Goal: Complete application form

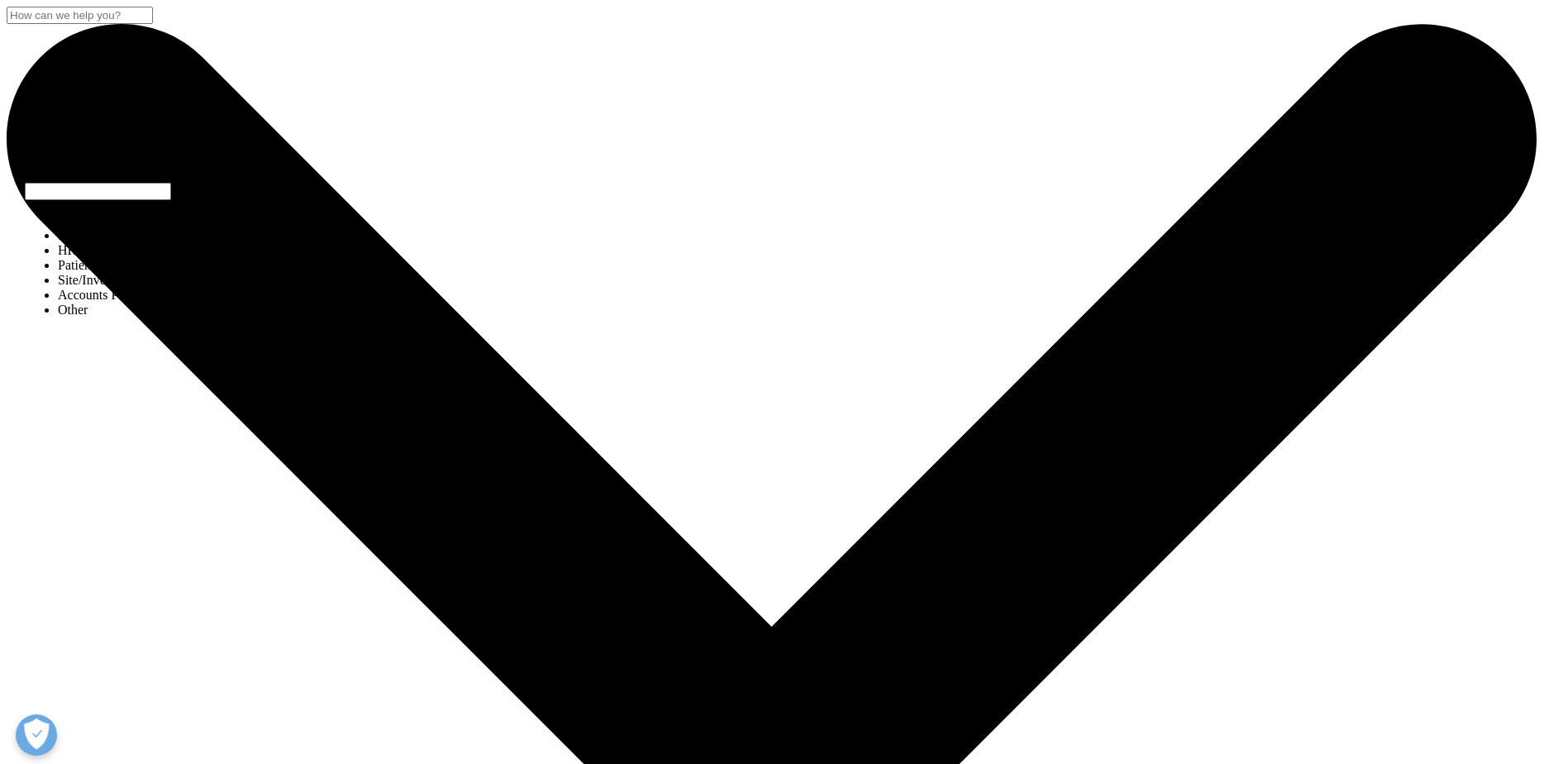
select select "Site Investigator Waiting List"
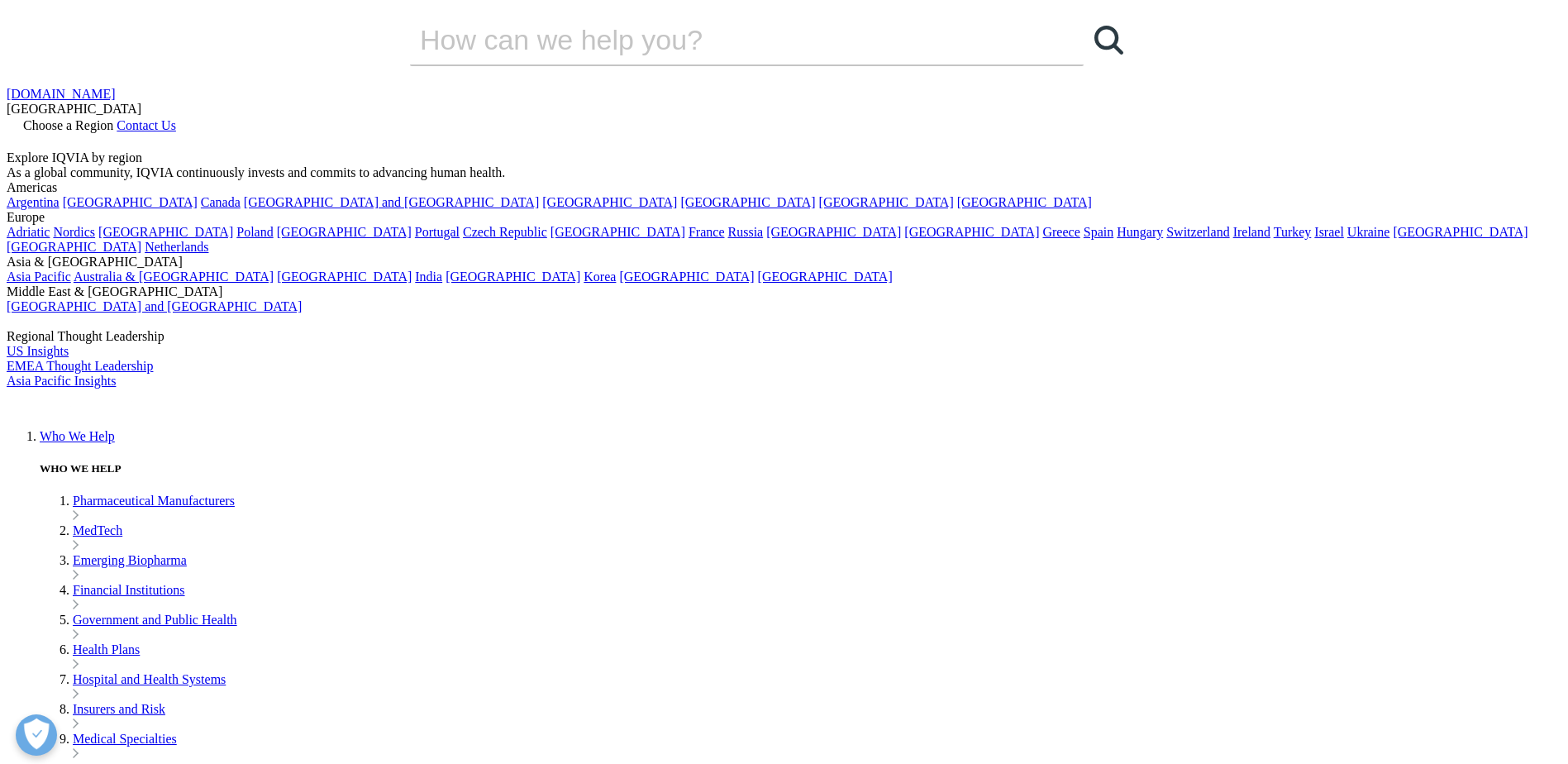
type input "Maguedla"
type input "[PERSON_NAME]"
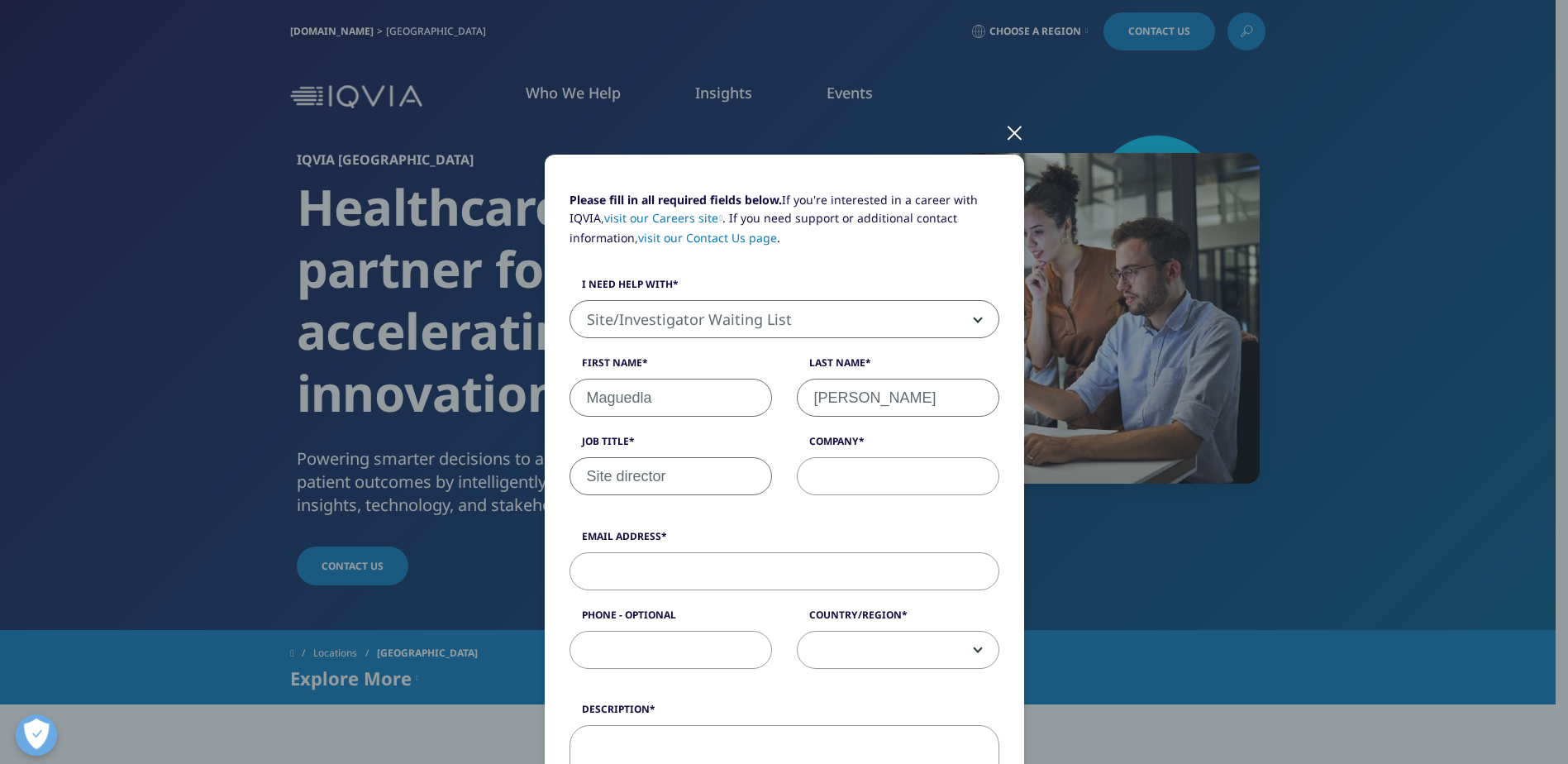
type input "Site director"
type input "M & M Clinical Trials, Inc"
type input "[EMAIL_ADDRESS][DOMAIN_NAME]"
type input "3054800100"
click at [966, 638] on span at bounding box center [897, 651] width 201 height 38
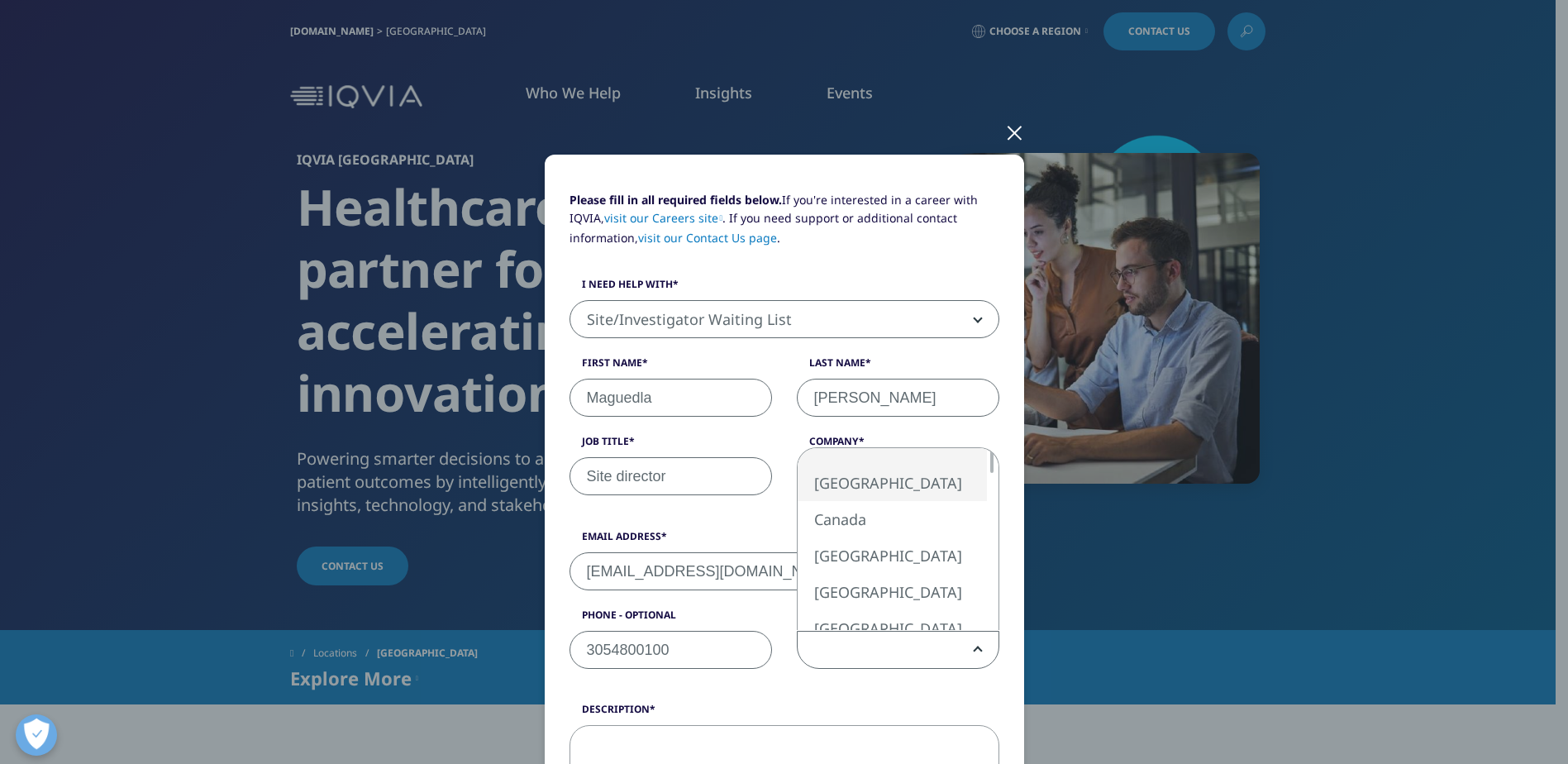
select select "[GEOGRAPHIC_DATA]"
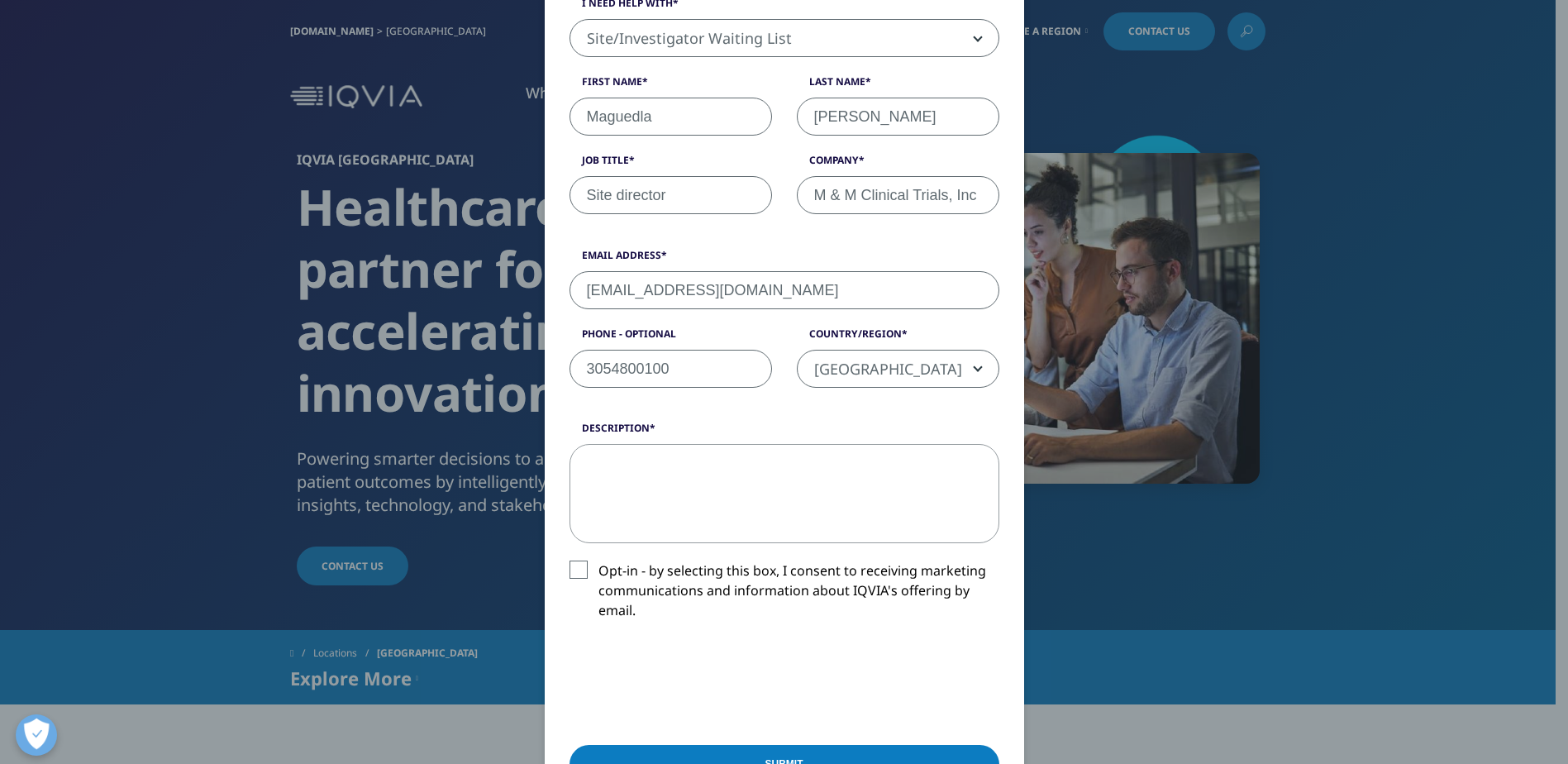
scroll to position [331, 0]
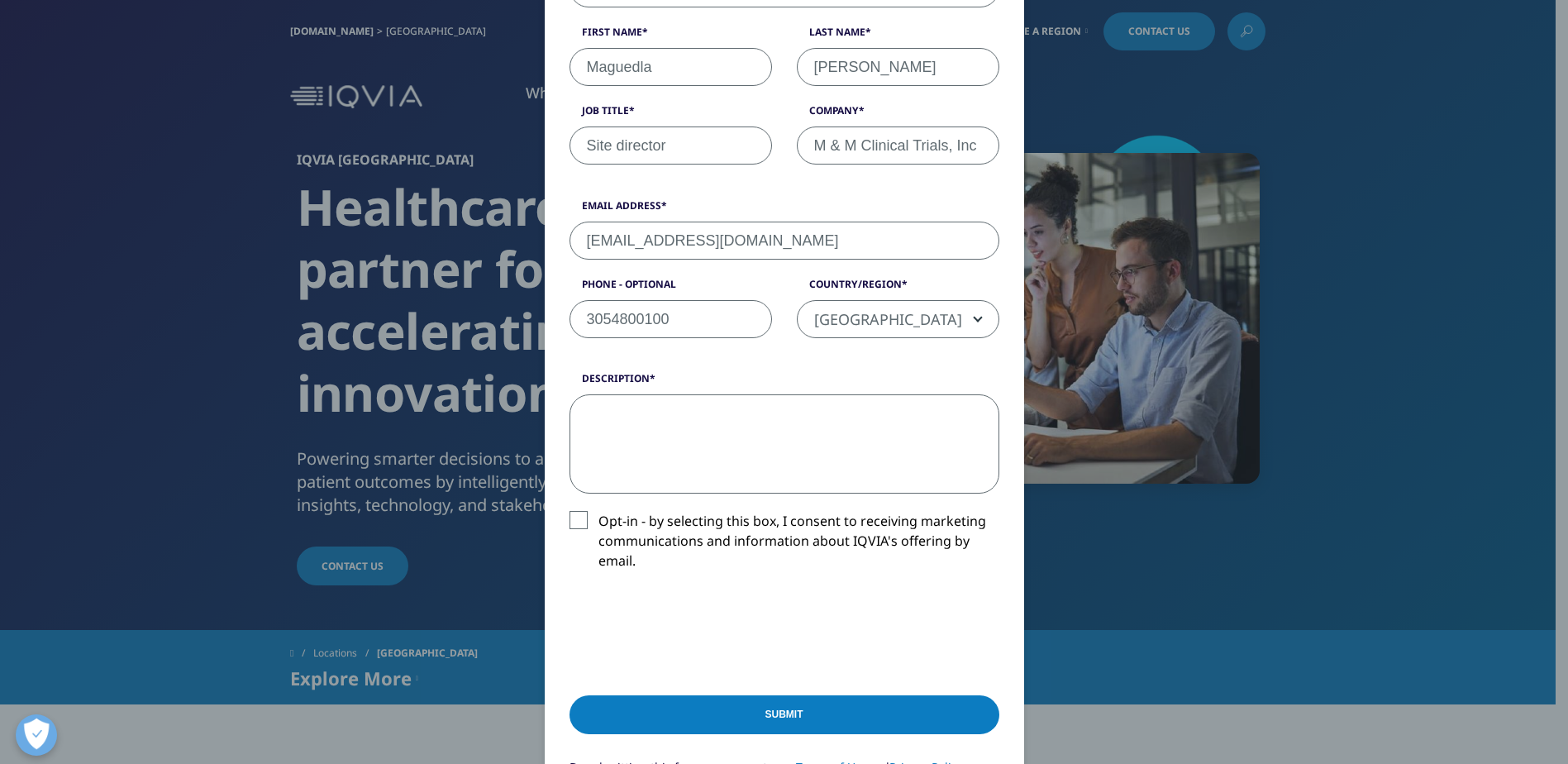
click at [622, 400] on textarea "Description" at bounding box center [784, 444] width 430 height 99
type textarea "I would like to connect with your site activation team."
drag, startPoint x: 570, startPoint y: 524, endPoint x: 565, endPoint y: 598, distance: 74.2
click at [570, 525] on label "Opt-in - by selecting this box, I consent to receiving marketing communications…" at bounding box center [784, 545] width 430 height 68
click at [599, 511] on input "Opt-in - by selecting this box, I consent to receiving marketing communications…" at bounding box center [599, 511] width 0 height 0
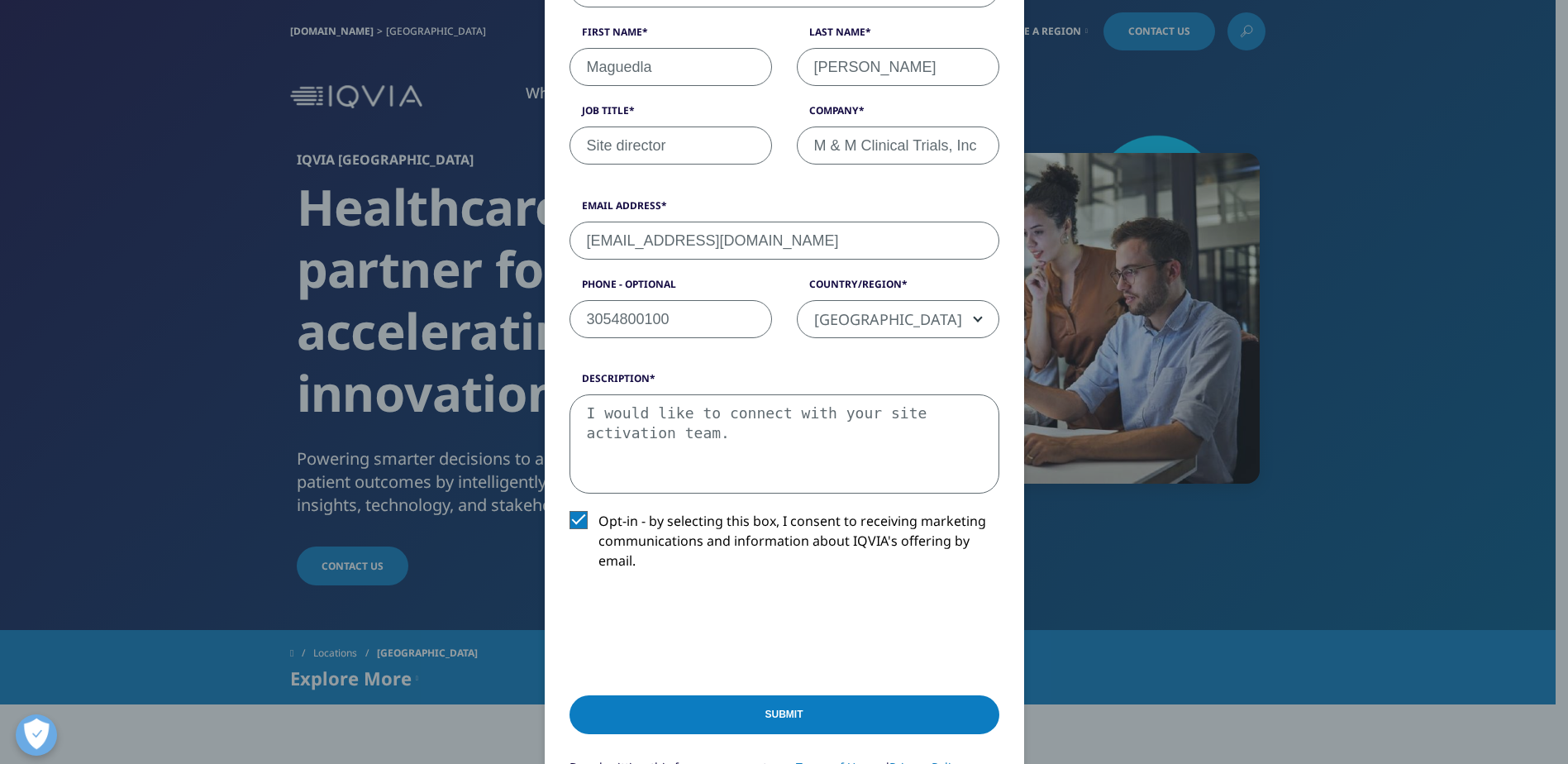
click at [795, 709] on input "Submit" at bounding box center [784, 715] width 430 height 39
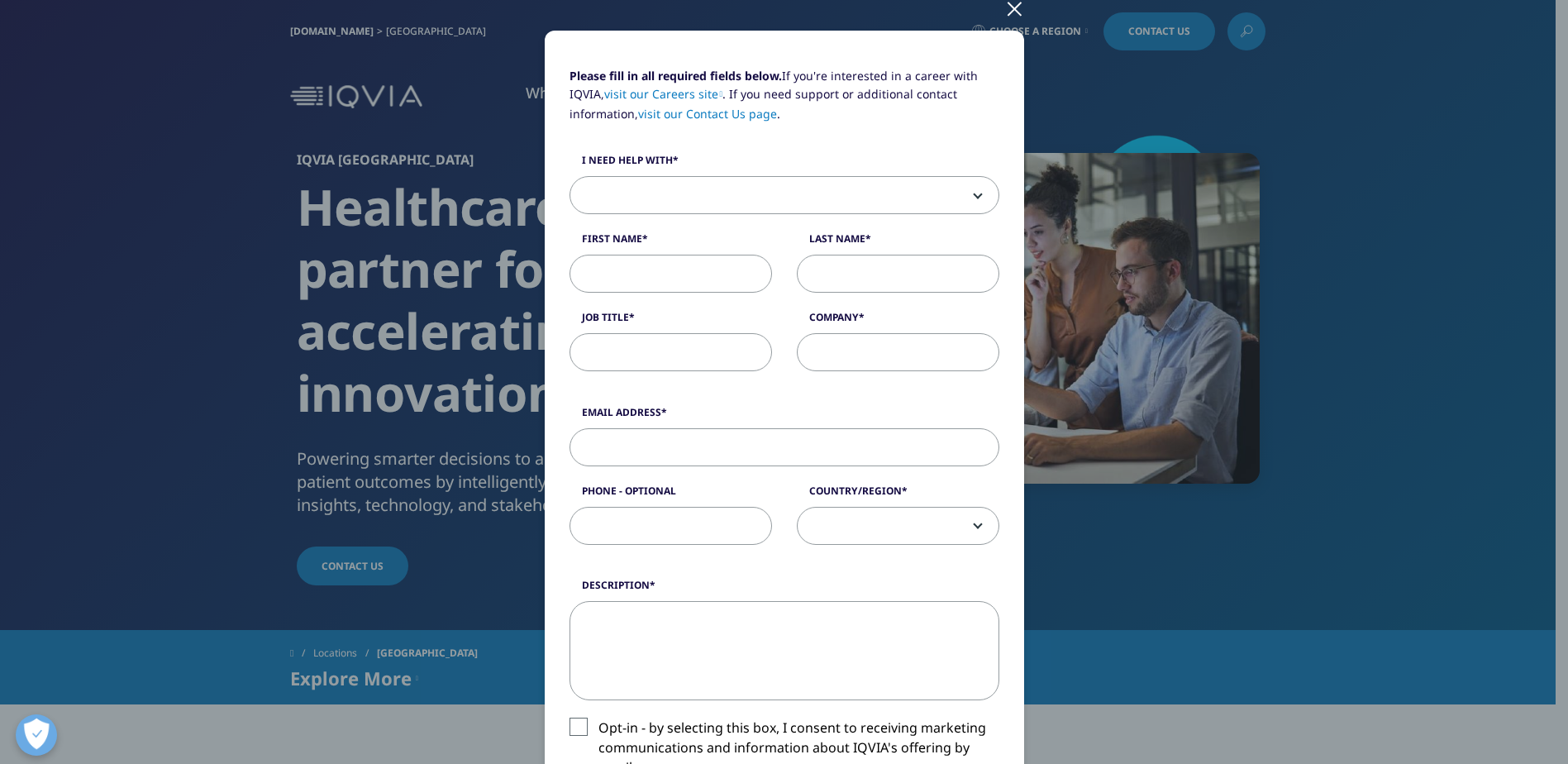
scroll to position [0, 0]
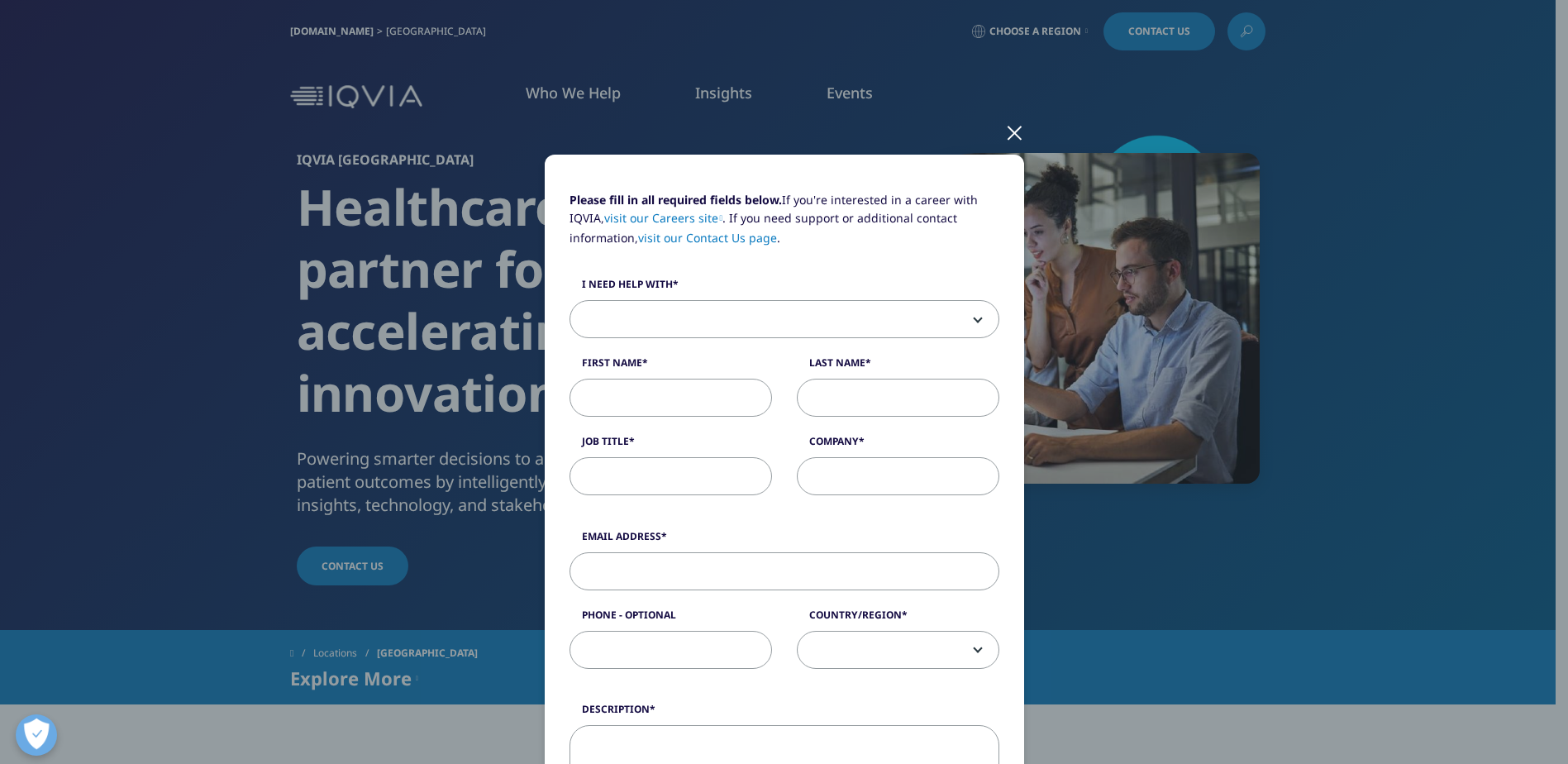
click at [1011, 143] on div at bounding box center [1015, 132] width 19 height 46
